Goal: Task Accomplishment & Management: Use online tool/utility

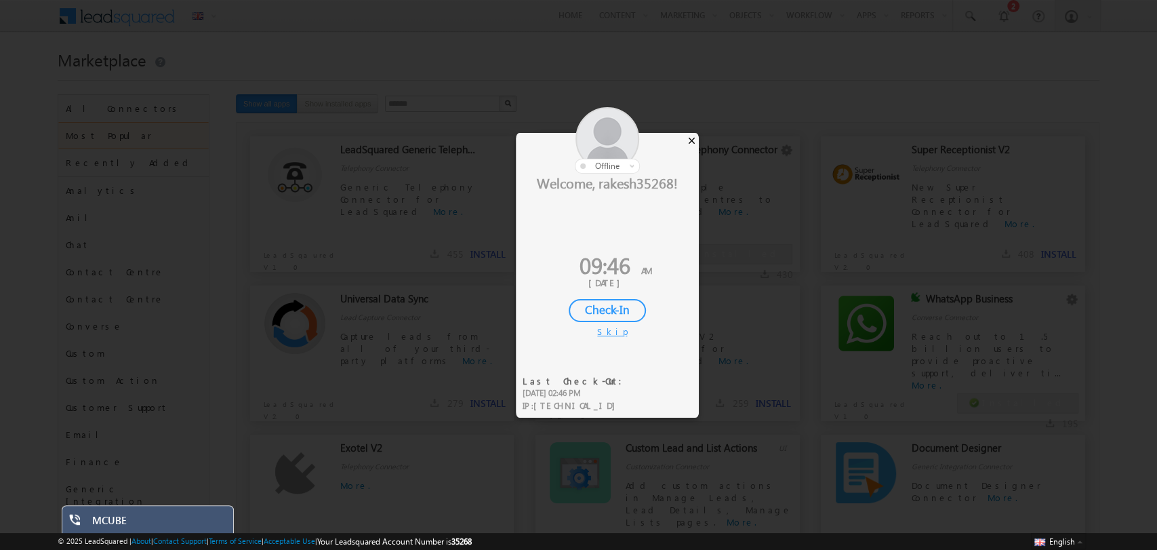
click at [692, 142] on div "×" at bounding box center [692, 140] width 14 height 15
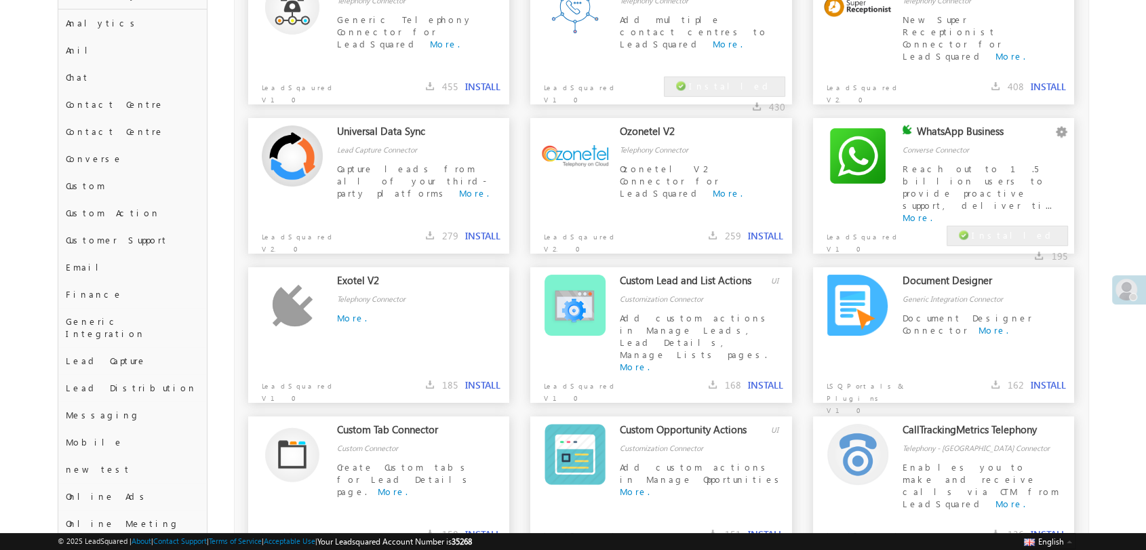
scroll to position [174, 0]
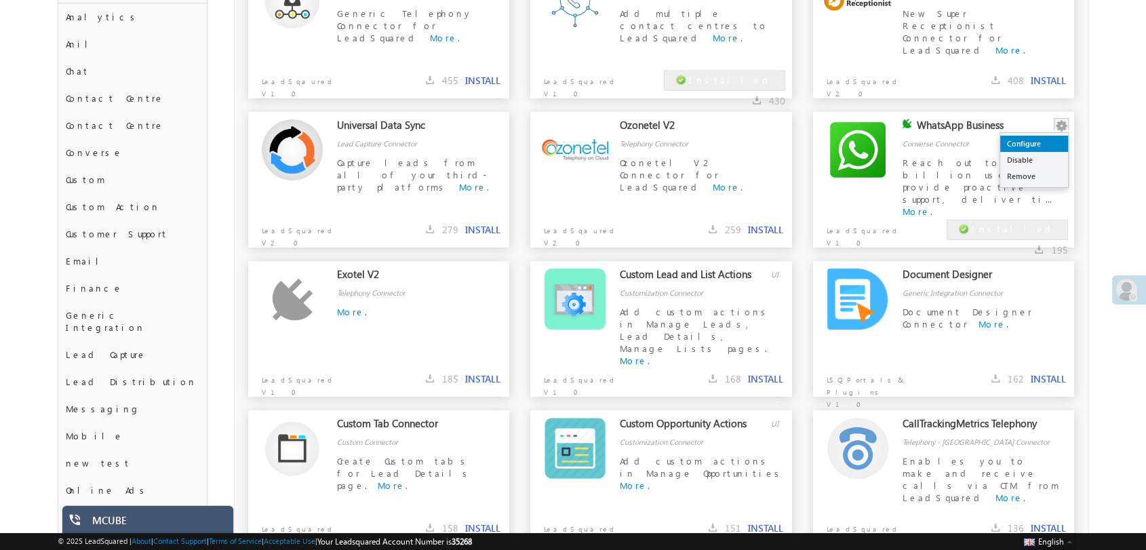
drag, startPoint x: 1058, startPoint y: 132, endPoint x: 1047, endPoint y: 142, distance: 15.8
click at [1053, 133] on div "Configure Disable Remove" at bounding box center [1061, 126] width 16 height 14
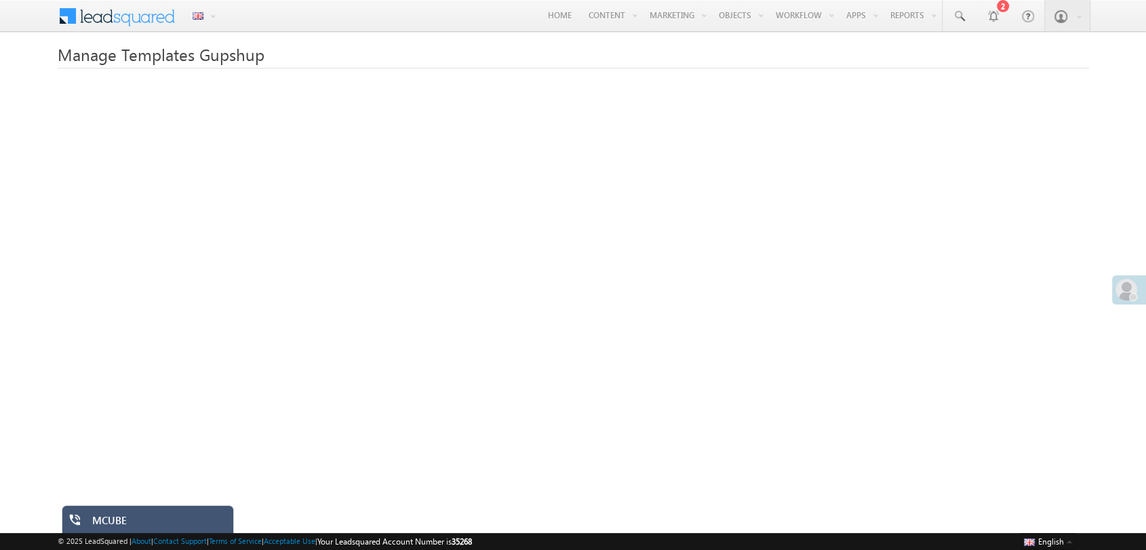
scroll to position [75, 0]
